Goal: Check status: Check status

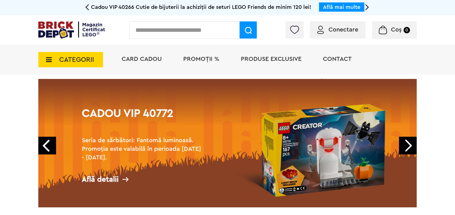
click at [334, 28] on span "Conectare" at bounding box center [343, 30] width 30 height 6
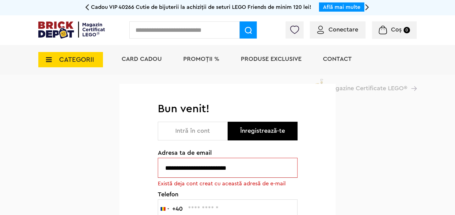
click at [186, 135] on button "Intră în cont" at bounding box center [193, 131] width 70 height 19
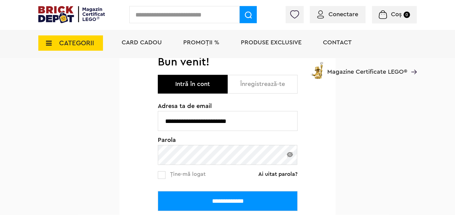
scroll to position [97, 0]
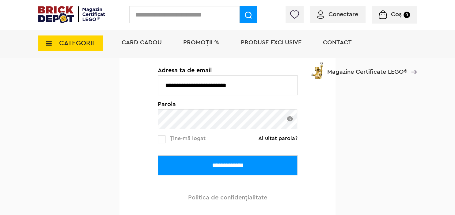
click at [203, 167] on input "**********" at bounding box center [228, 166] width 140 height 20
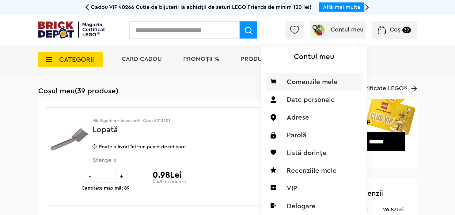
click at [322, 81] on li "Comenzile mele" at bounding box center [313, 82] width 97 height 18
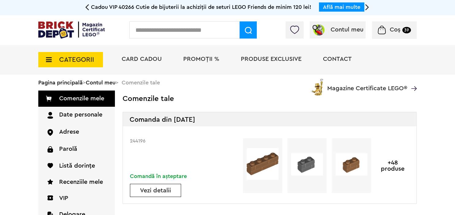
scroll to position [32, 0]
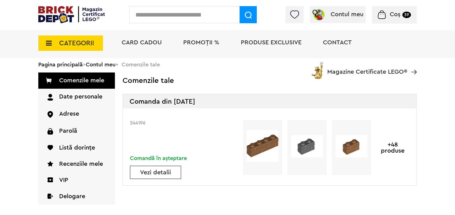
click at [148, 168] on div "Vezi detalii" at bounding box center [155, 172] width 51 height 13
click at [146, 173] on link "Vezi detalii" at bounding box center [155, 173] width 51 height 6
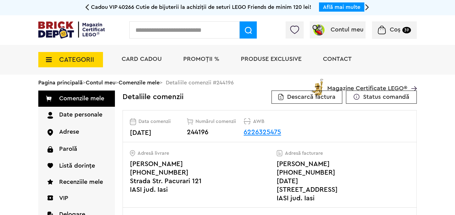
click at [275, 132] on link "6226325475" at bounding box center [261, 132] width 37 height 7
